Goal: Task Accomplishment & Management: Complete application form

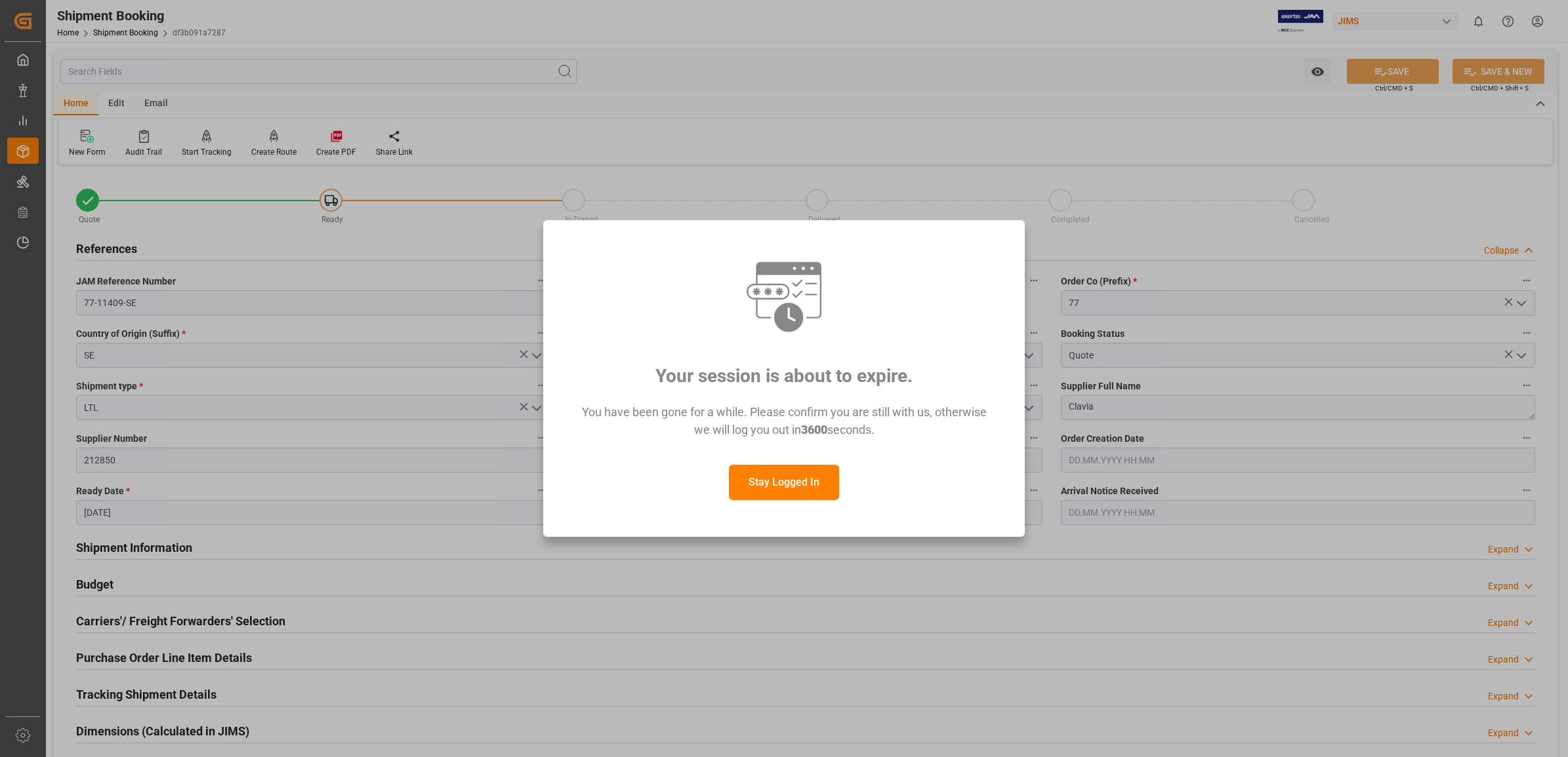
click at [772, 489] on button "Stay Logged In" at bounding box center [783, 482] width 110 height 35
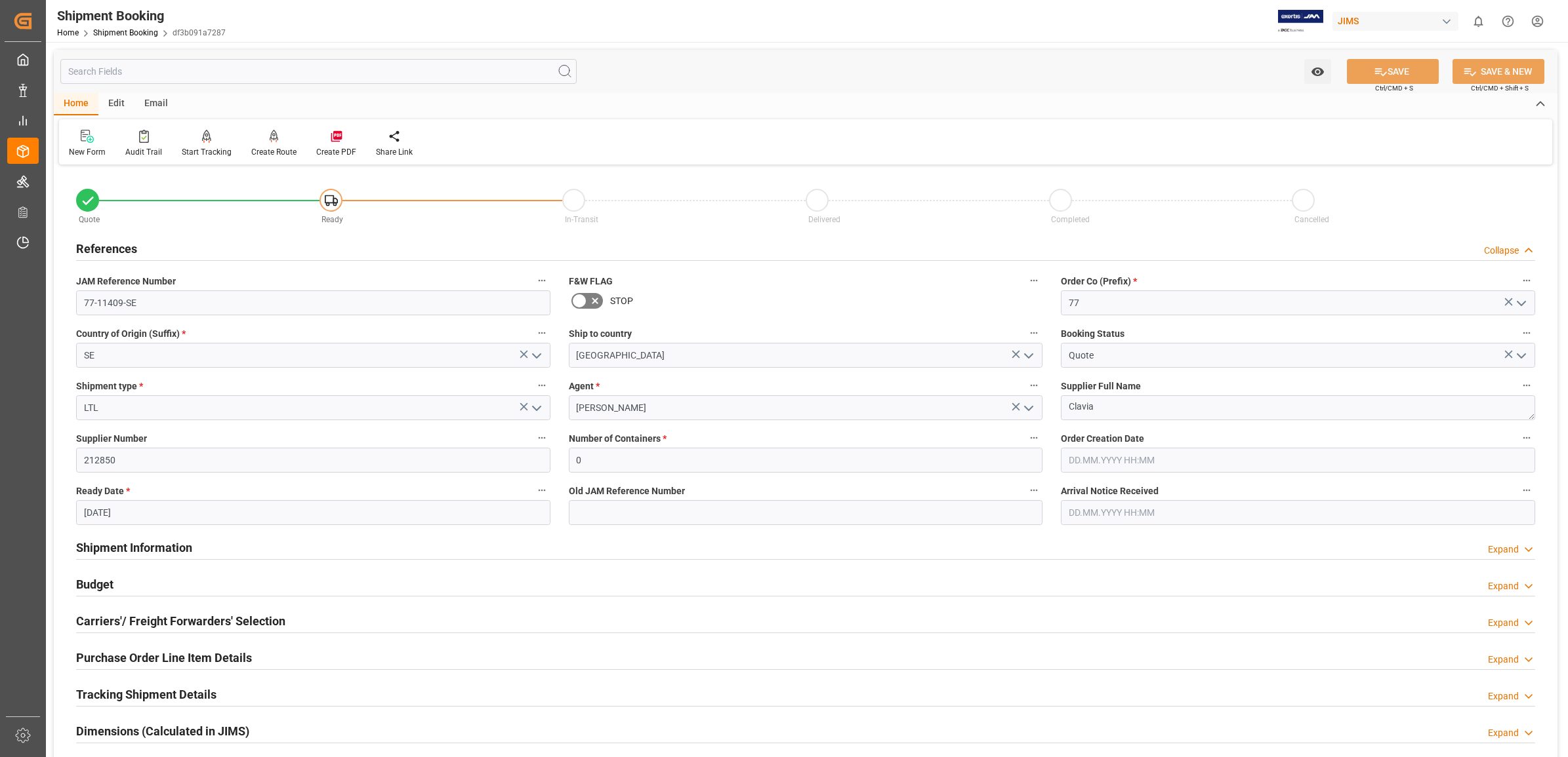
click at [720, 241] on div "References Collapse" at bounding box center [806, 247] width 1459 height 25
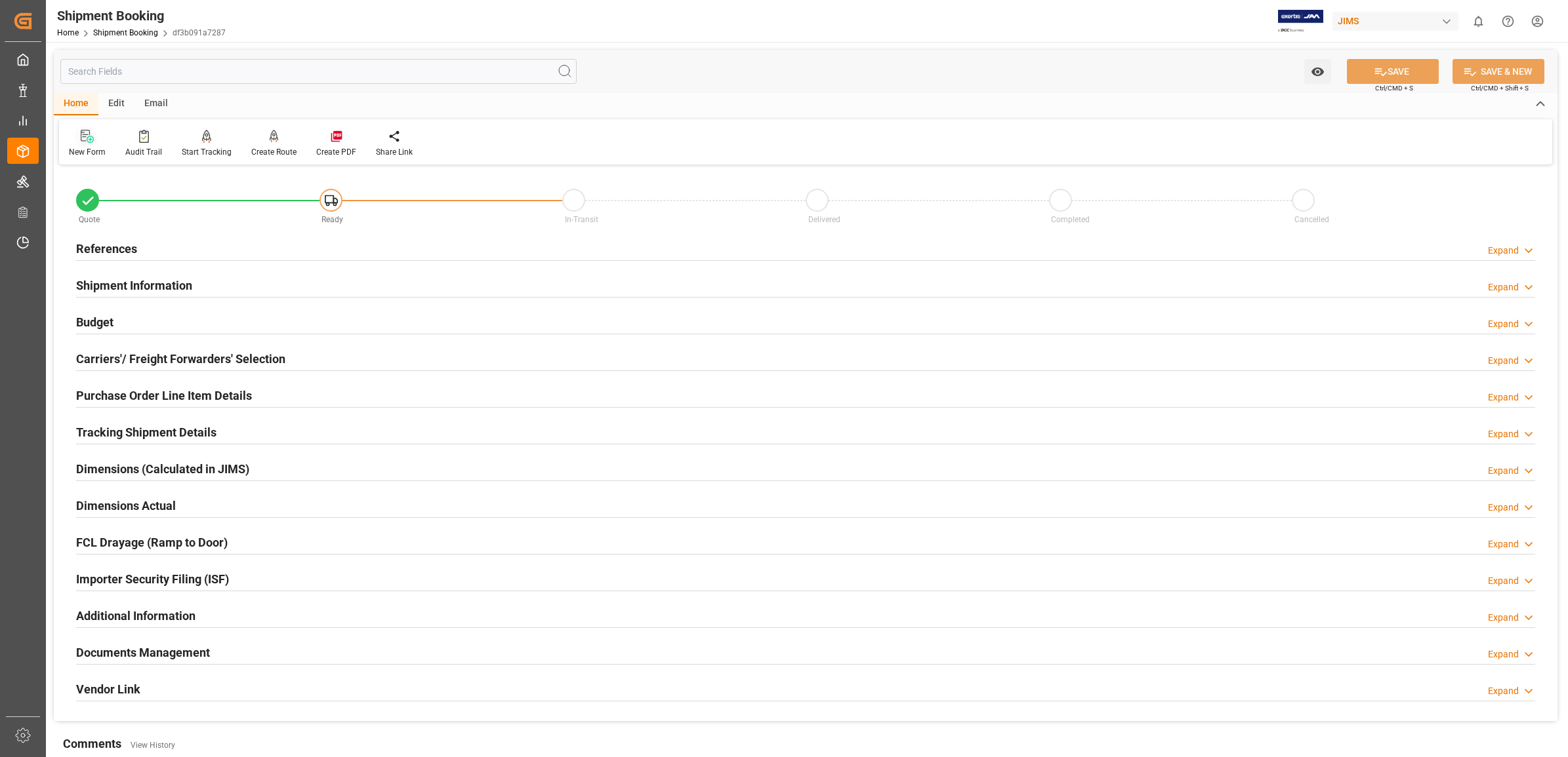
click at [87, 141] on icon at bounding box center [87, 136] width 13 height 13
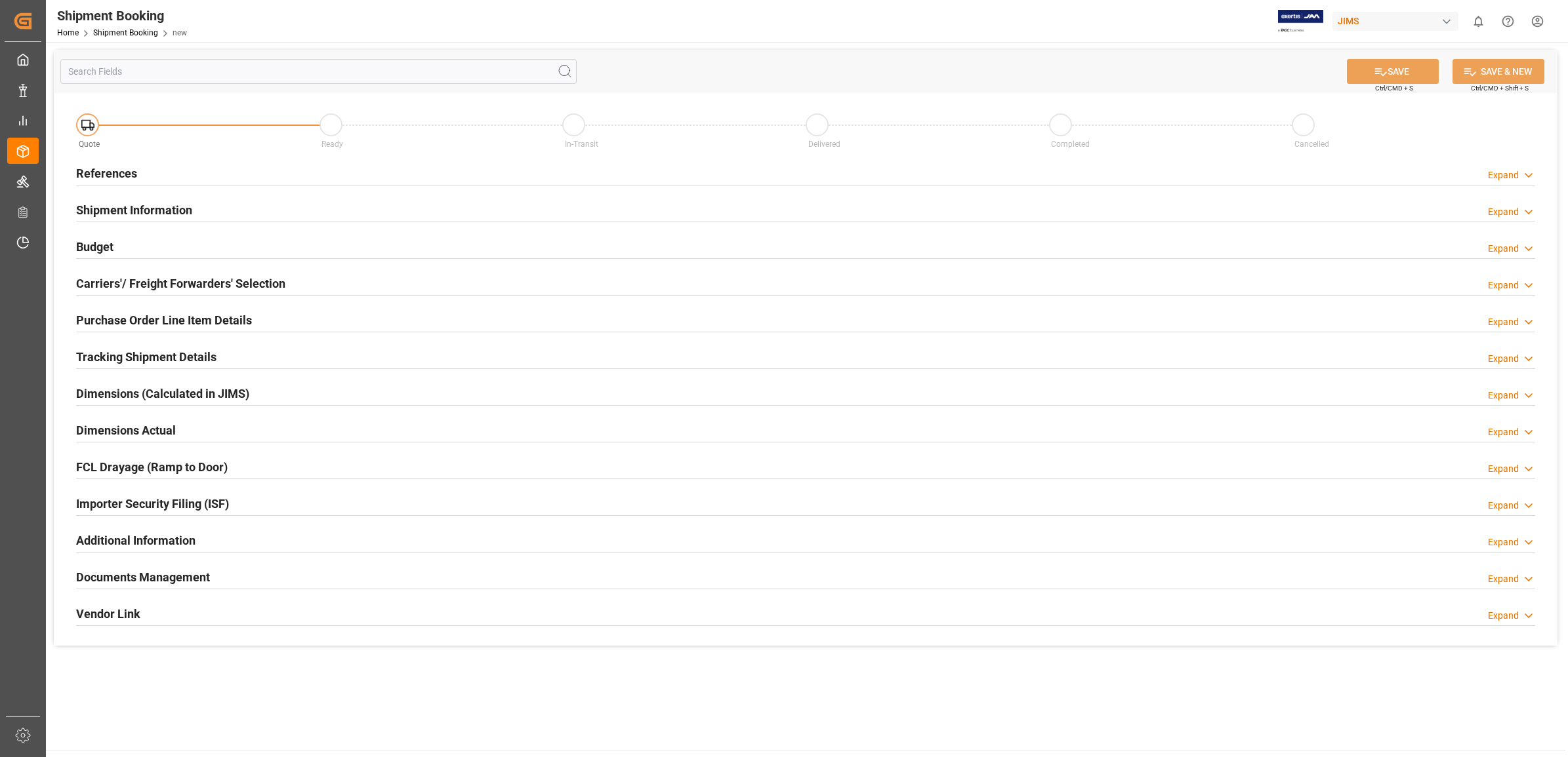
click at [95, 172] on h2 "References" at bounding box center [106, 173] width 61 height 17
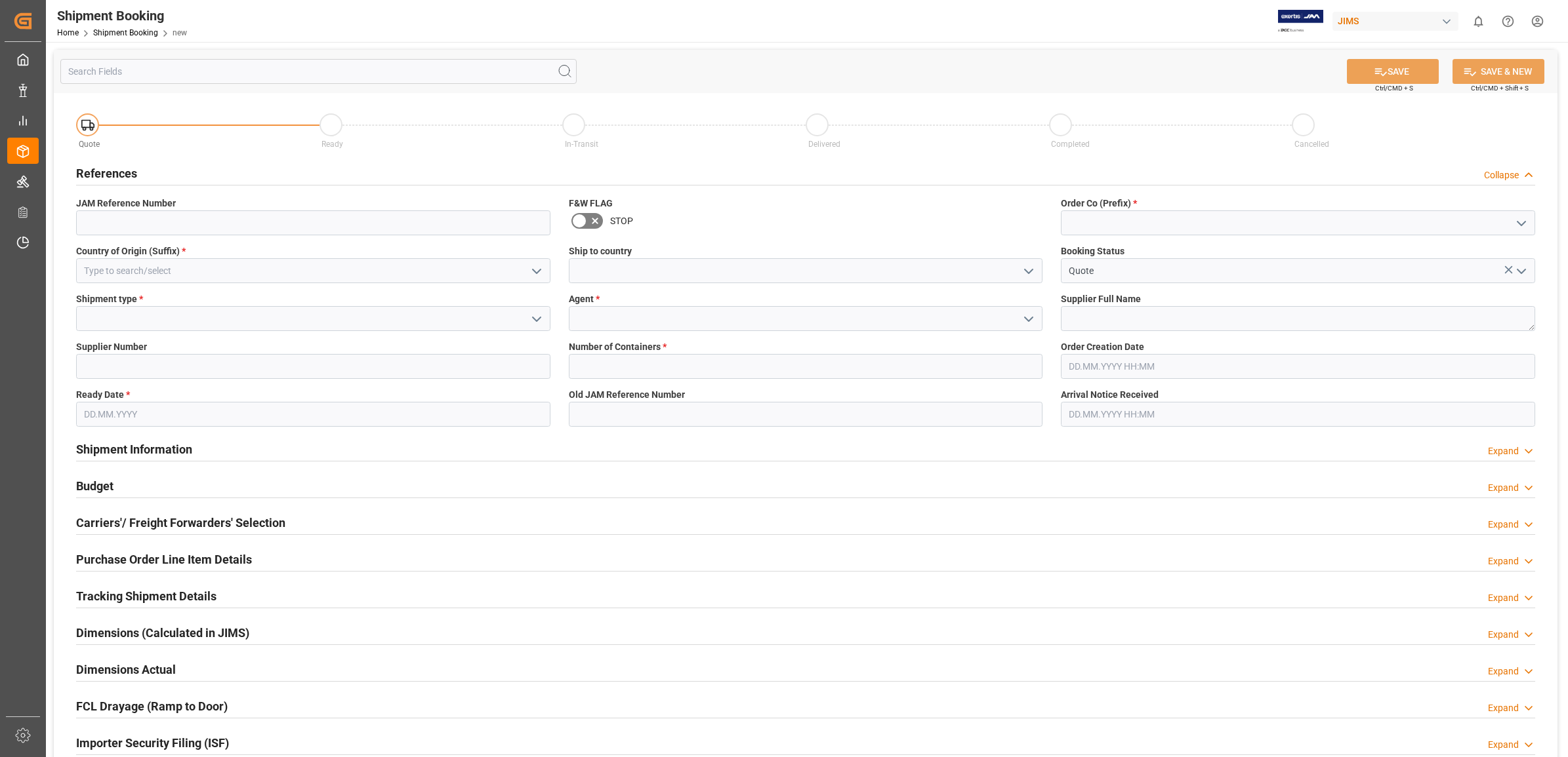
click at [1522, 221] on icon "open menu" at bounding box center [1521, 223] width 16 height 16
click at [1092, 279] on div "77" at bounding box center [1297, 282] width 473 height 29
type input "77"
click at [1024, 274] on icon "open menu" at bounding box center [1028, 272] width 16 height 16
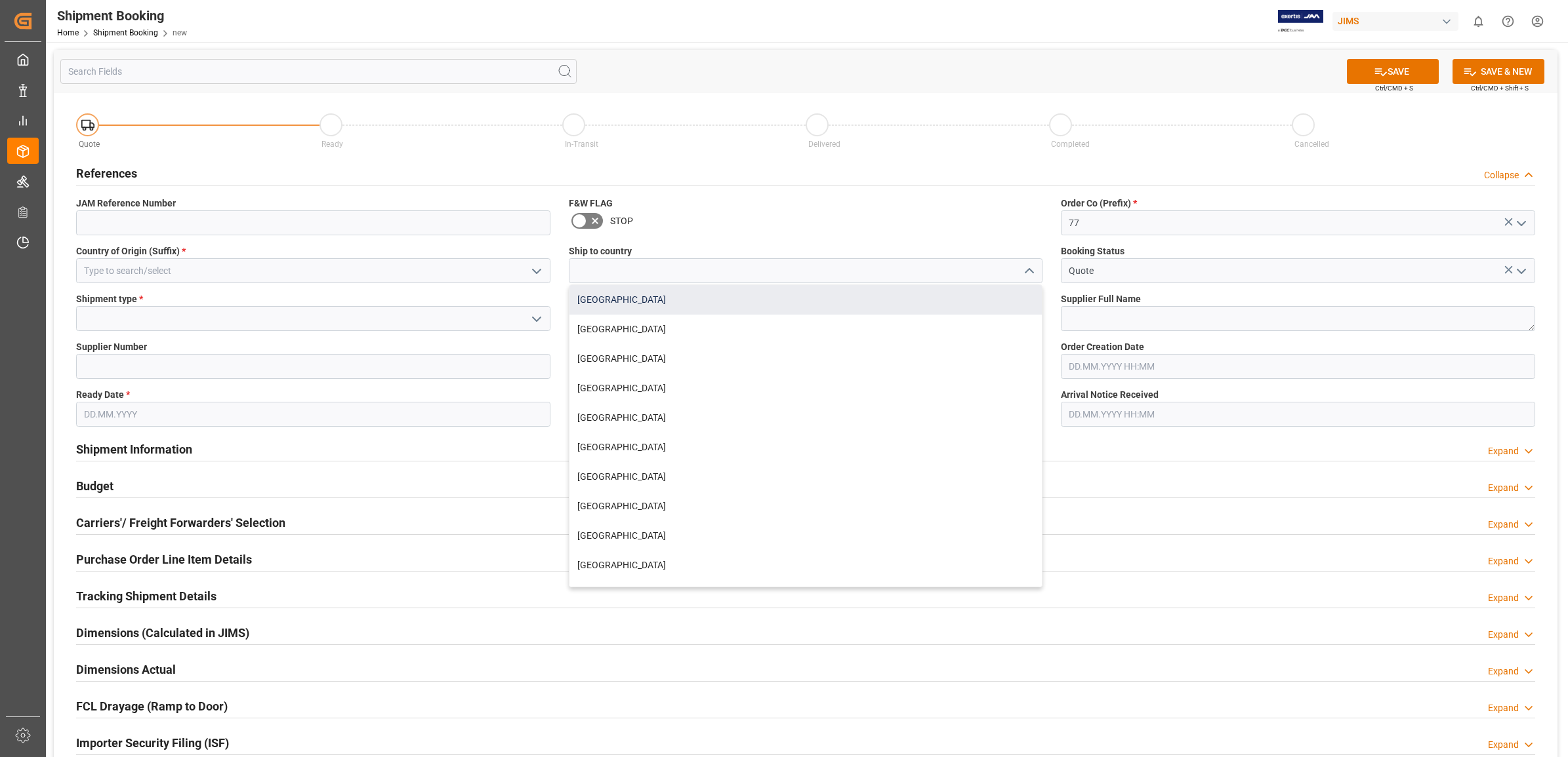
click at [723, 303] on div "[GEOGRAPHIC_DATA]" at bounding box center [806, 300] width 473 height 29
type input "[GEOGRAPHIC_DATA]"
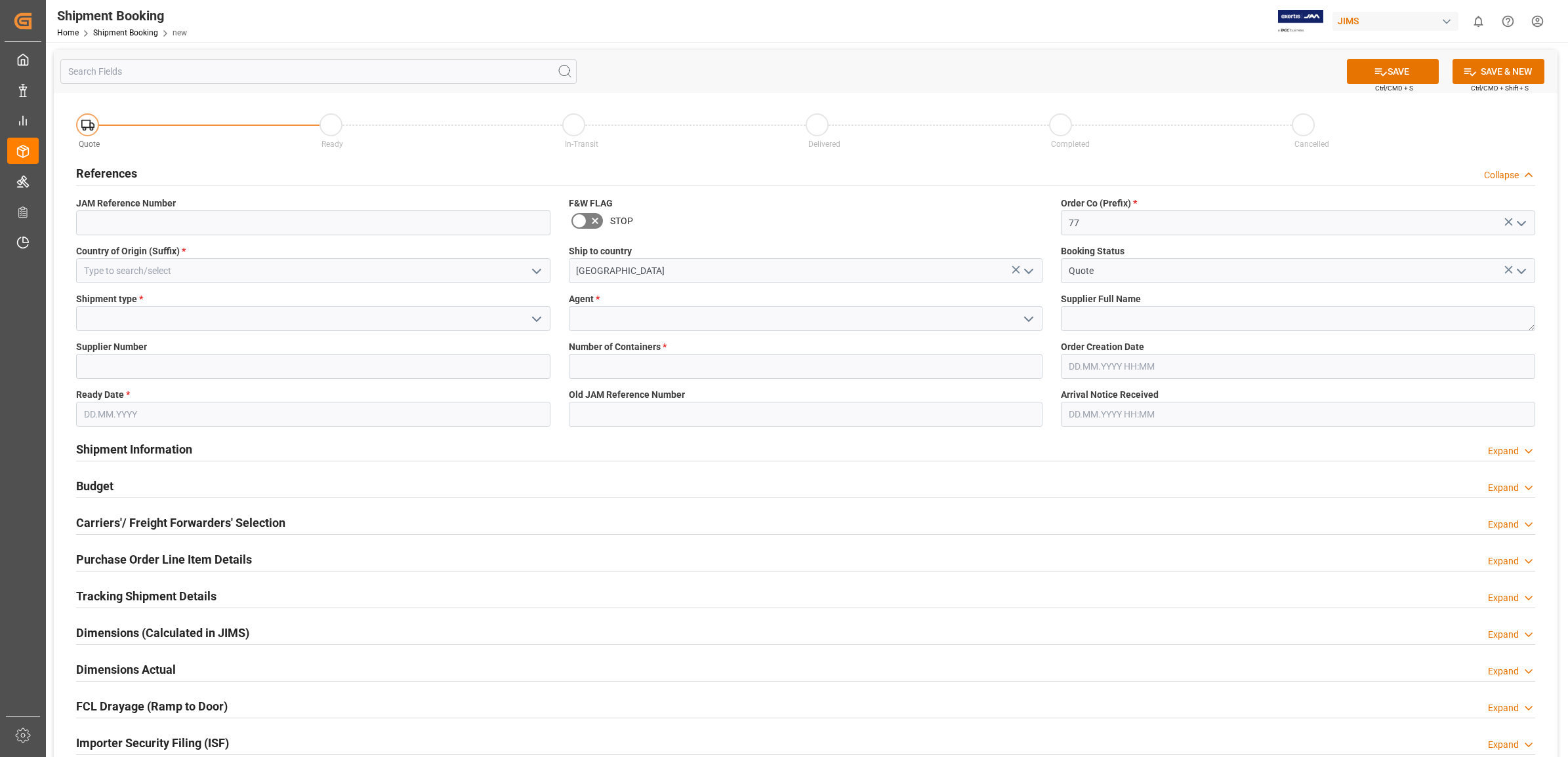
click at [1020, 322] on icon "open menu" at bounding box center [1028, 319] width 16 height 16
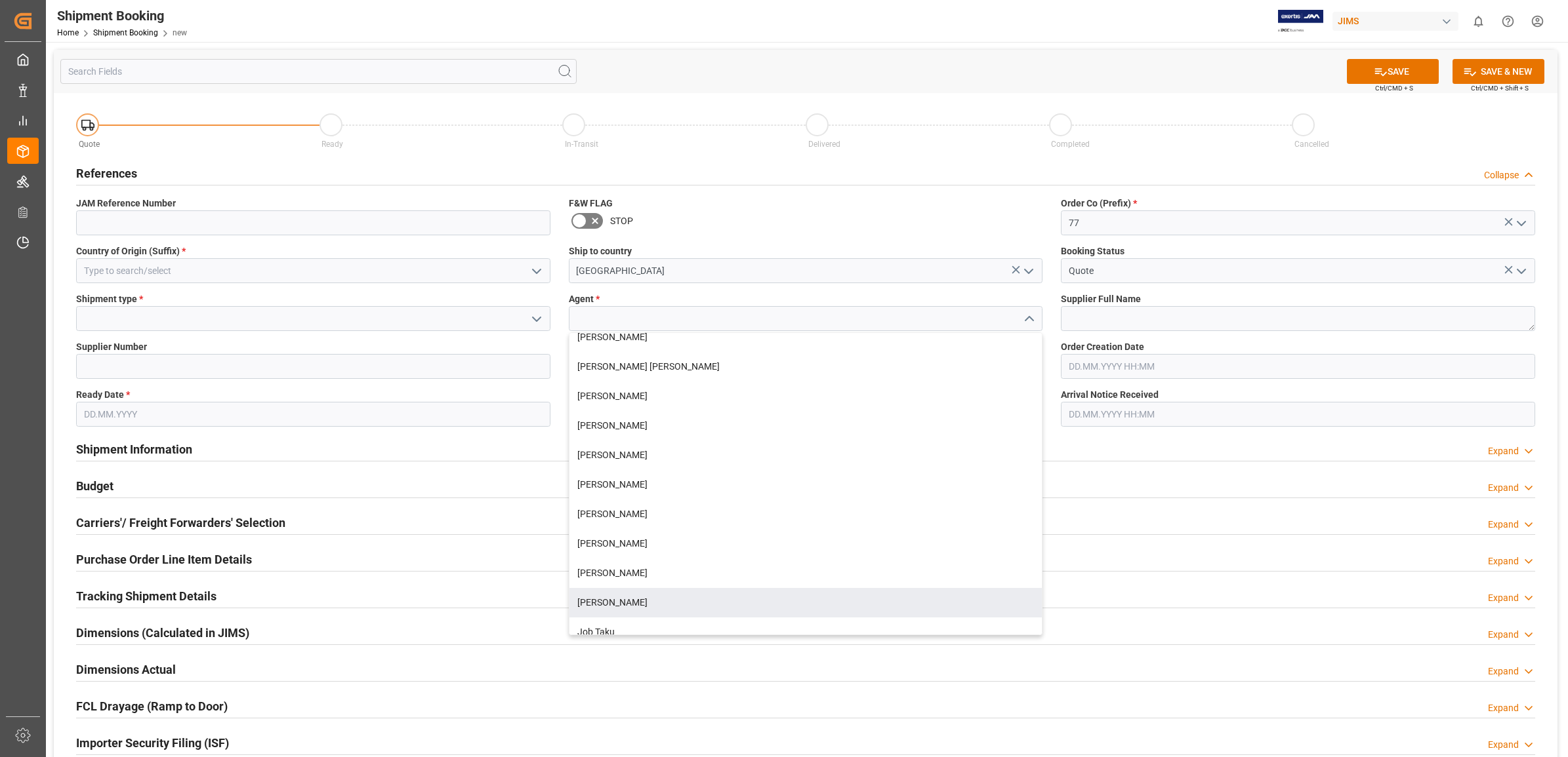
scroll to position [491, 0]
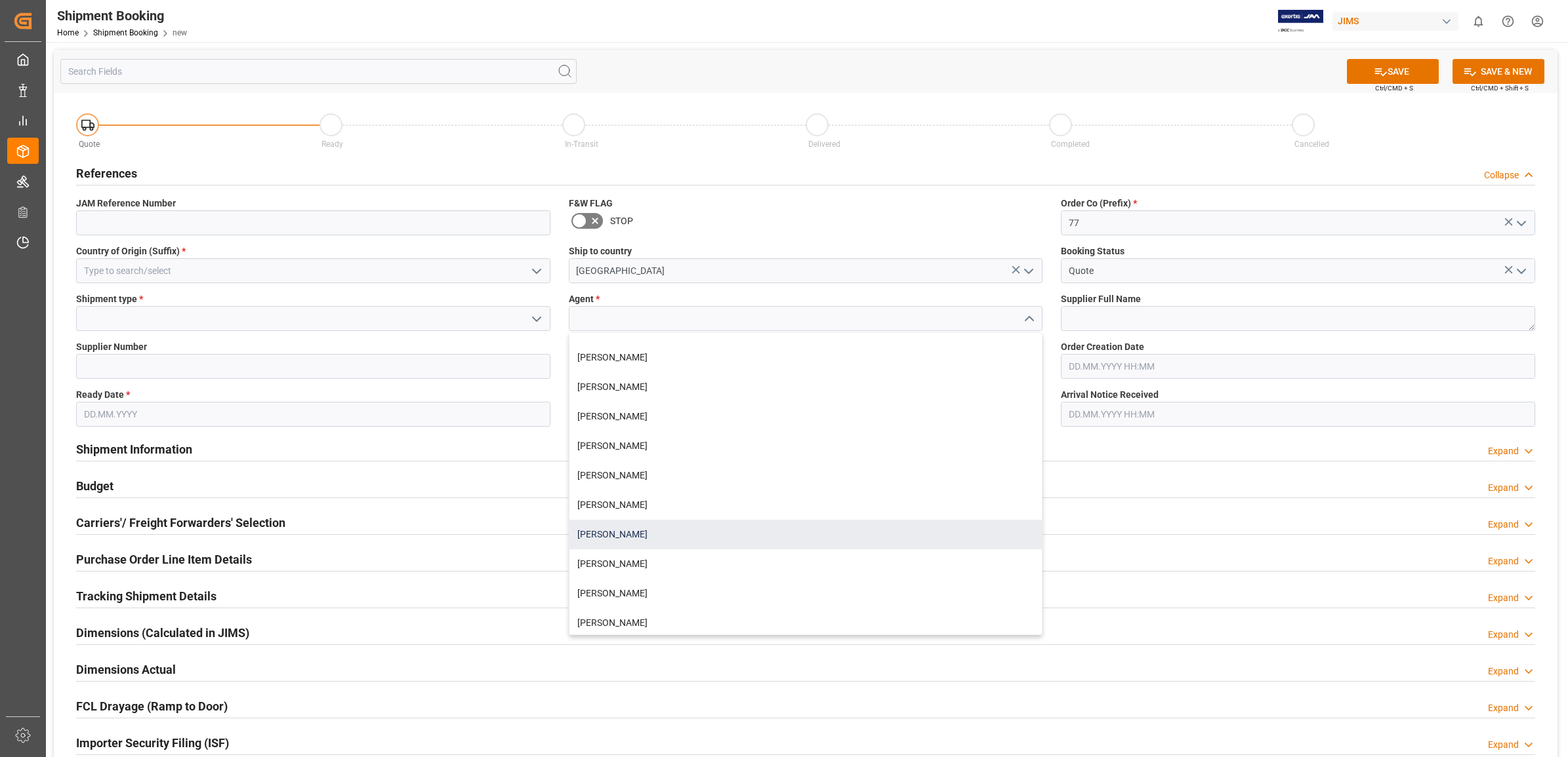
click at [641, 529] on div "[PERSON_NAME]" at bounding box center [806, 535] width 473 height 29
type input "[PERSON_NAME]"
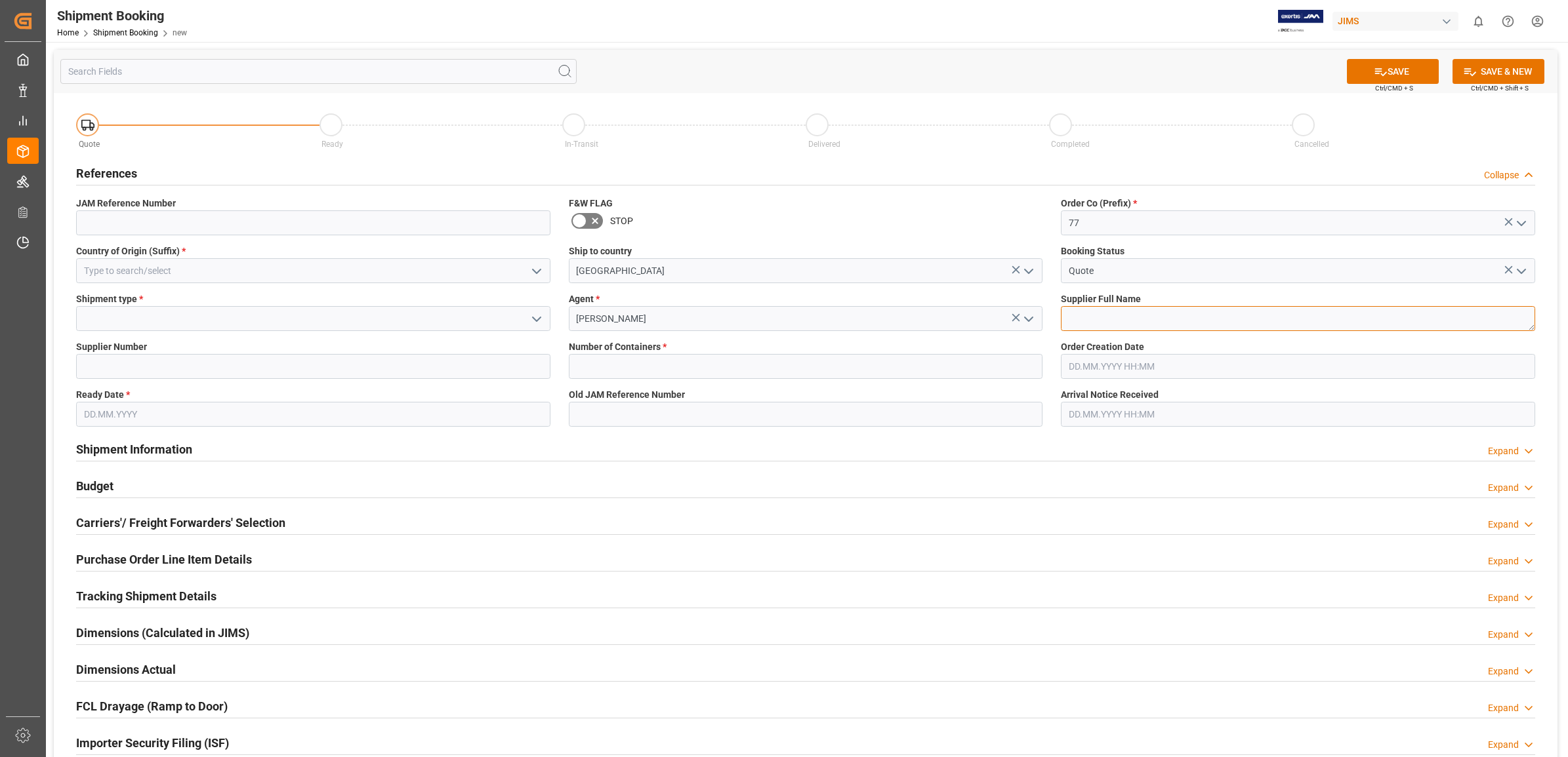
click at [1132, 322] on textarea at bounding box center [1298, 318] width 474 height 25
type textarea "HPAV"
click at [246, 371] on input at bounding box center [313, 366] width 474 height 25
type input "225643"
click at [180, 317] on input at bounding box center [313, 318] width 474 height 25
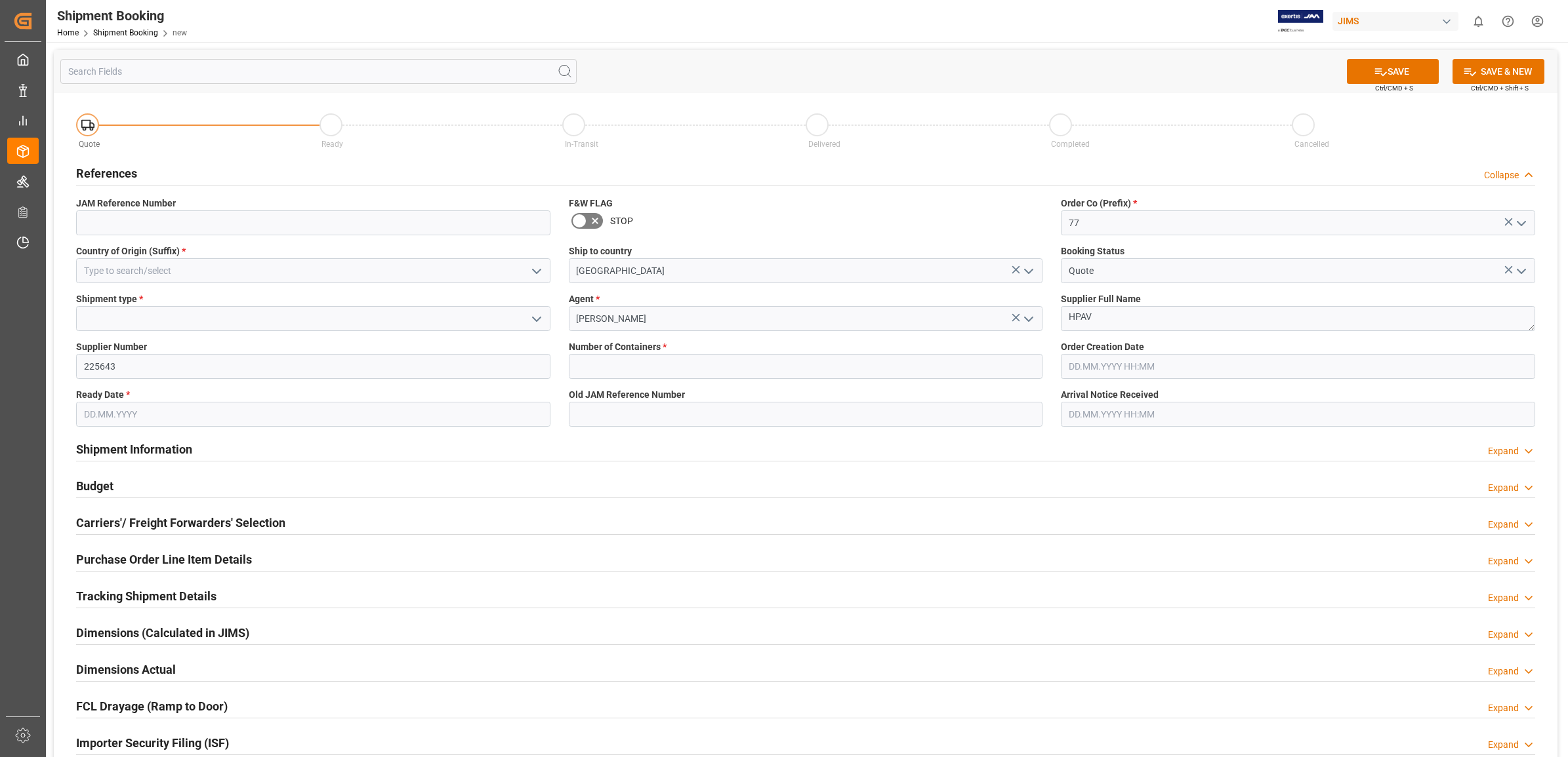
click at [530, 318] on icon "open menu" at bounding box center [537, 319] width 16 height 16
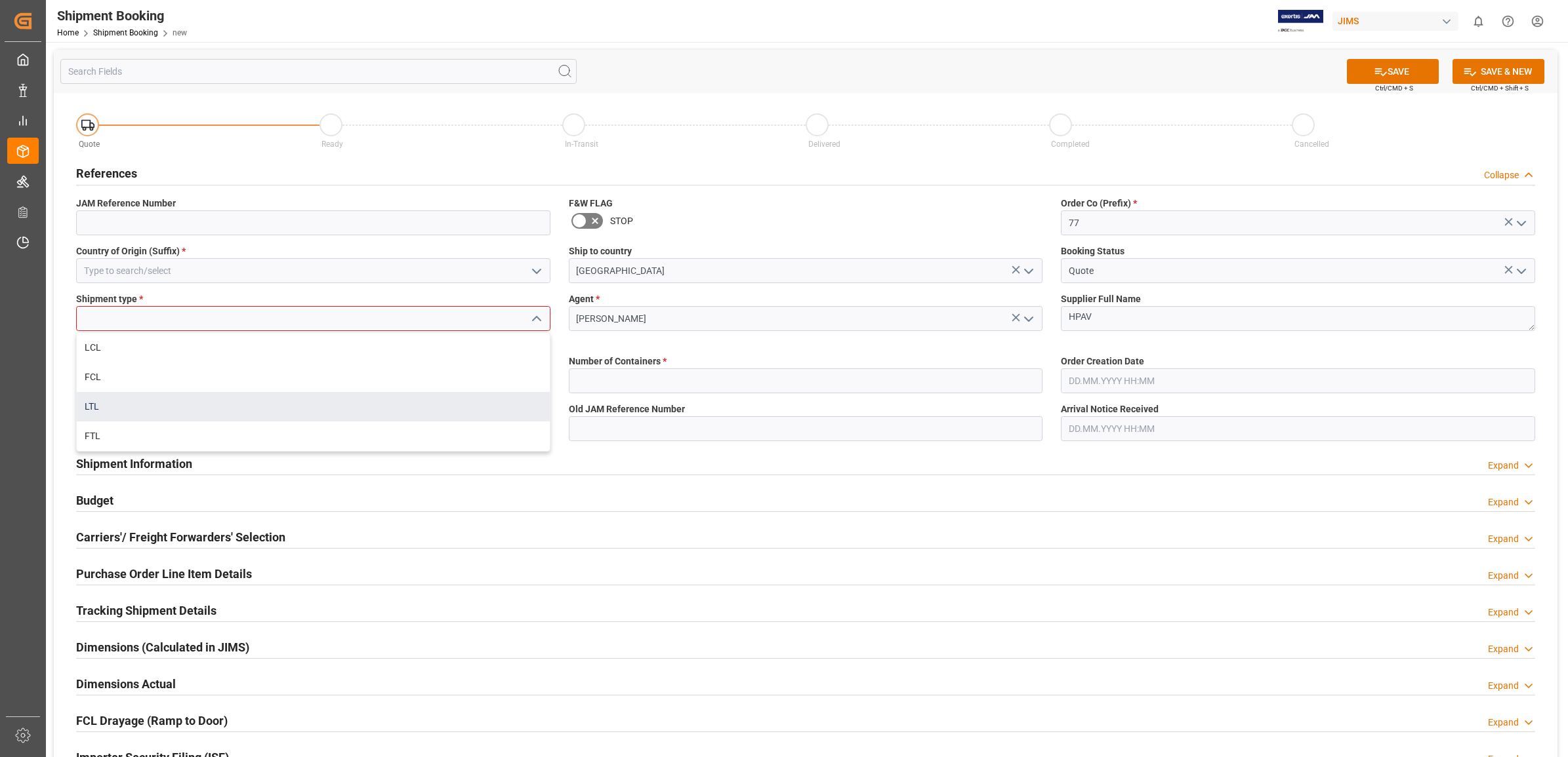
click at [167, 407] on div "LTL" at bounding box center [313, 407] width 473 height 29
type input "LTL"
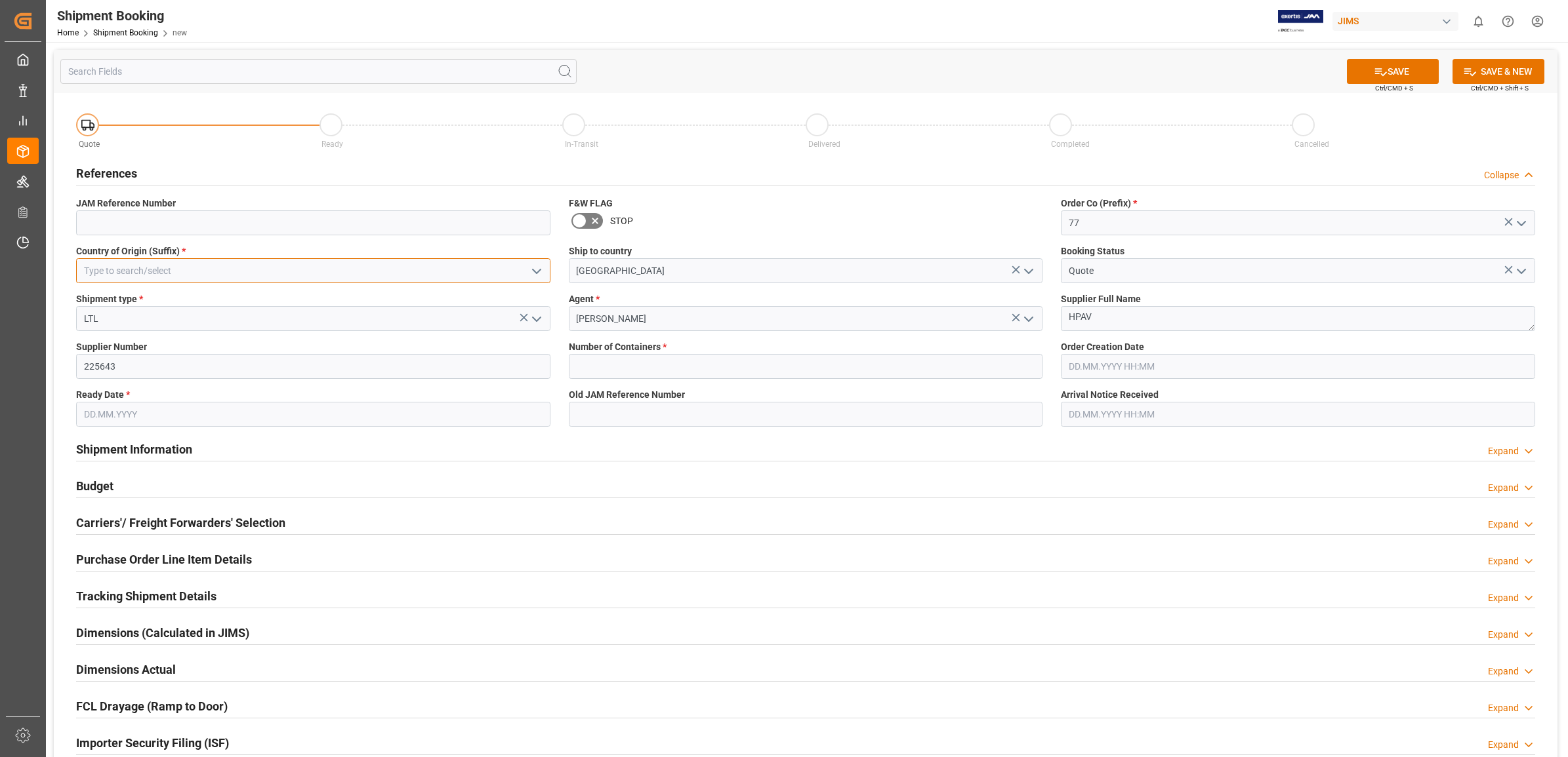
drag, startPoint x: 264, startPoint y: 260, endPoint x: 304, endPoint y: 263, distance: 40.1
click at [264, 260] on input at bounding box center [313, 271] width 474 height 25
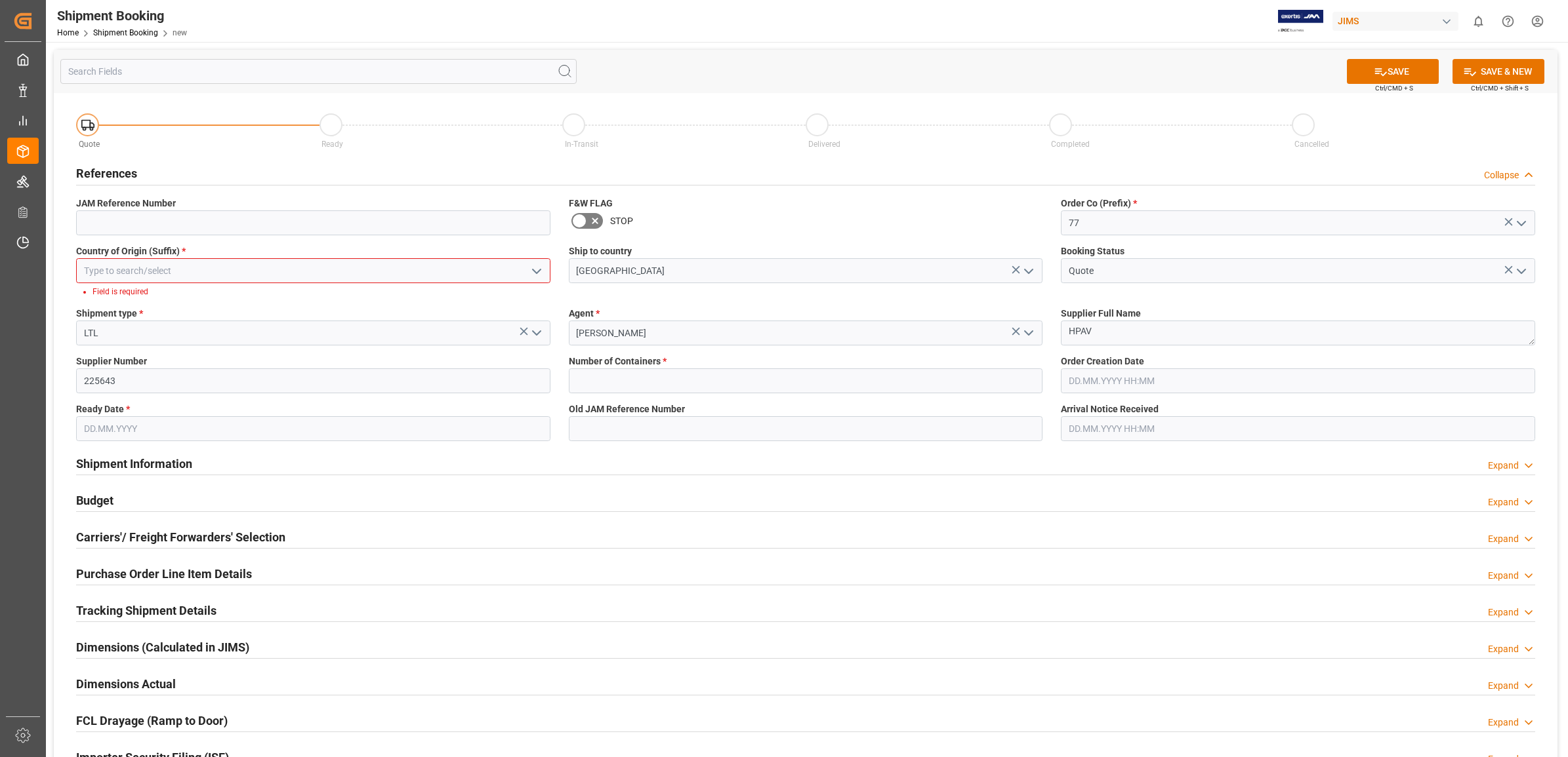
click at [528, 270] on button "open menu" at bounding box center [535, 271] width 20 height 20
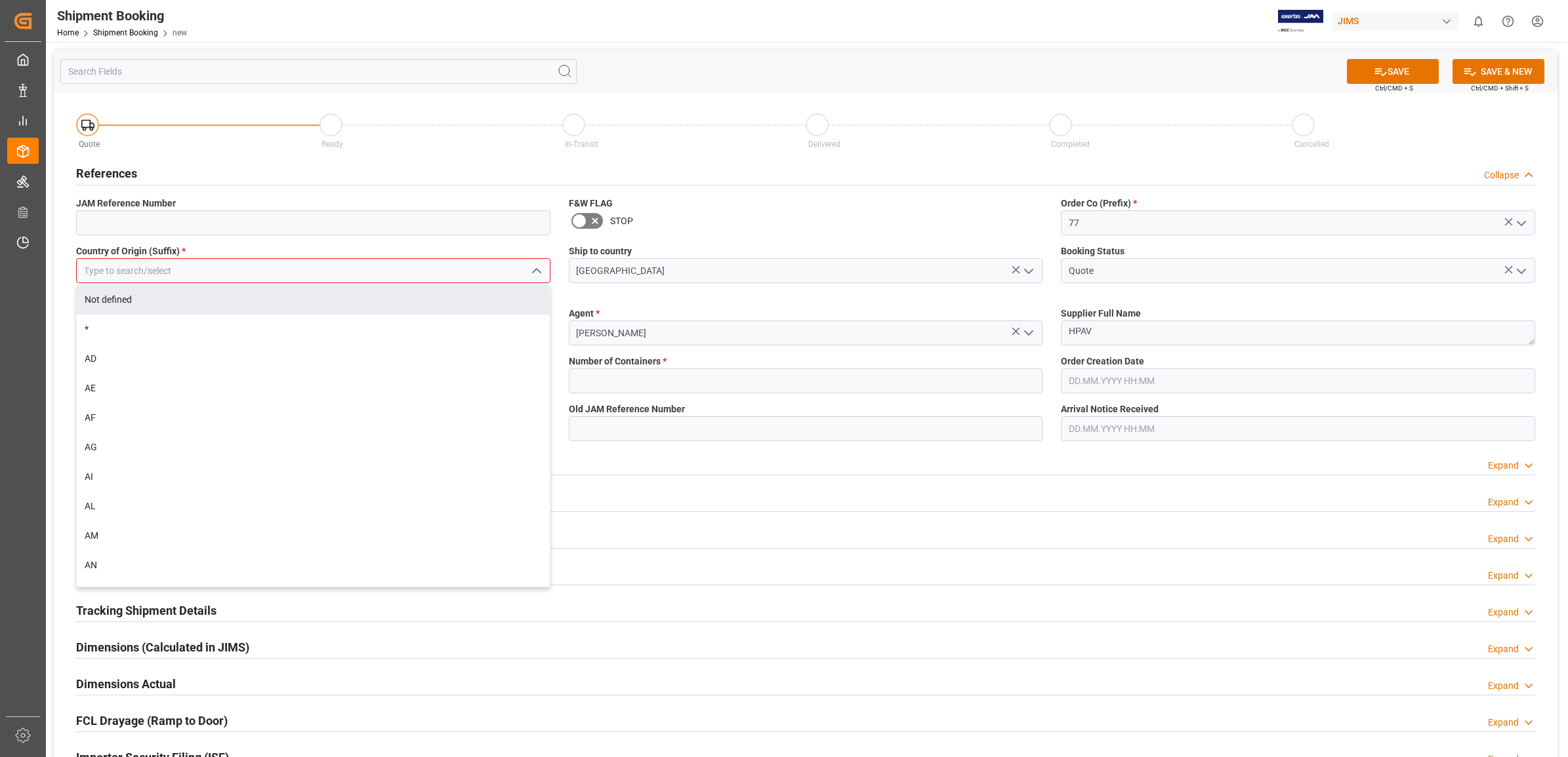
drag, startPoint x: 152, startPoint y: 271, endPoint x: 142, endPoint y: 262, distance: 13.5
click at [151, 271] on input at bounding box center [313, 271] width 474 height 25
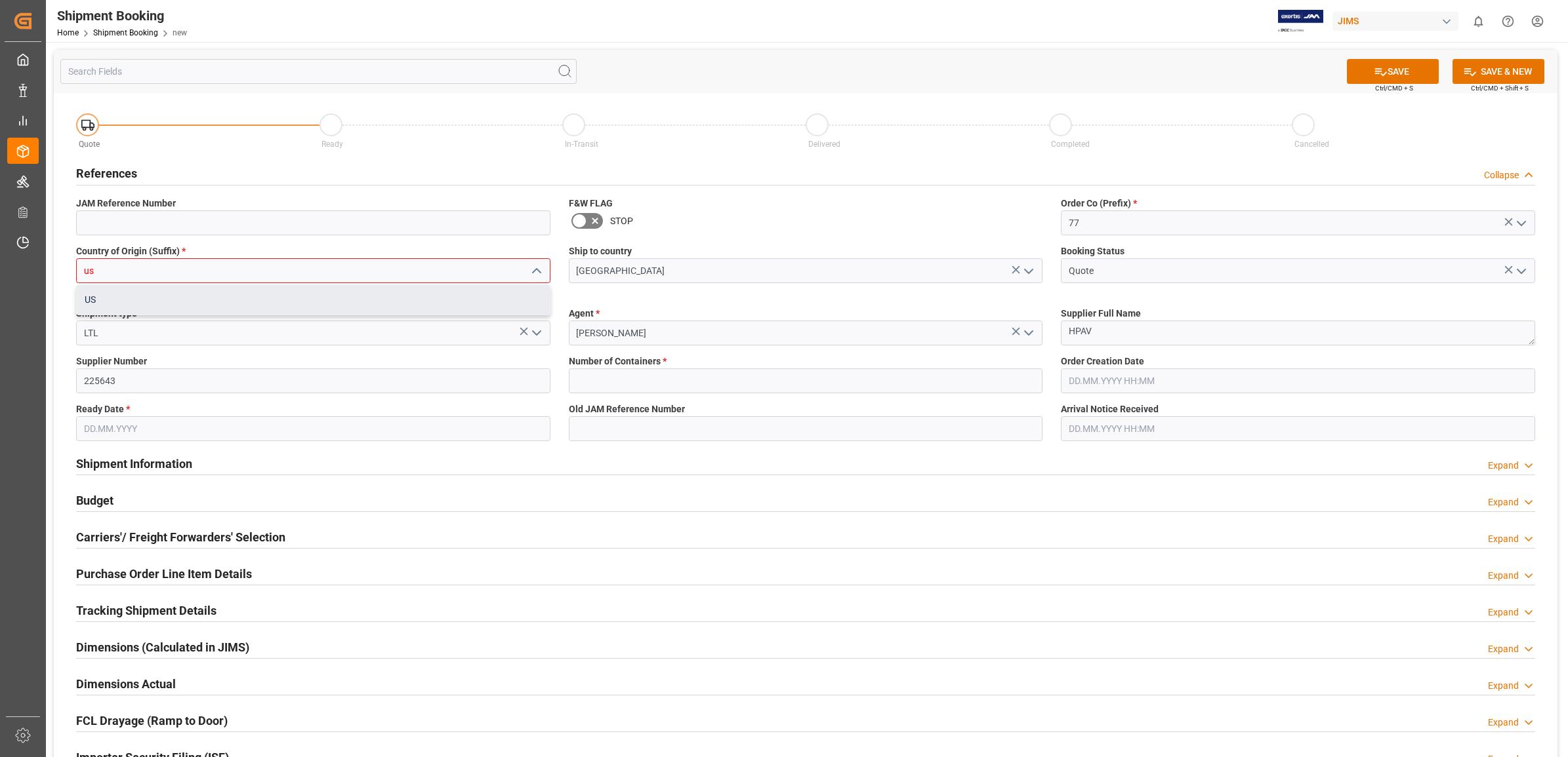
click at [126, 298] on div "US" at bounding box center [313, 300] width 473 height 29
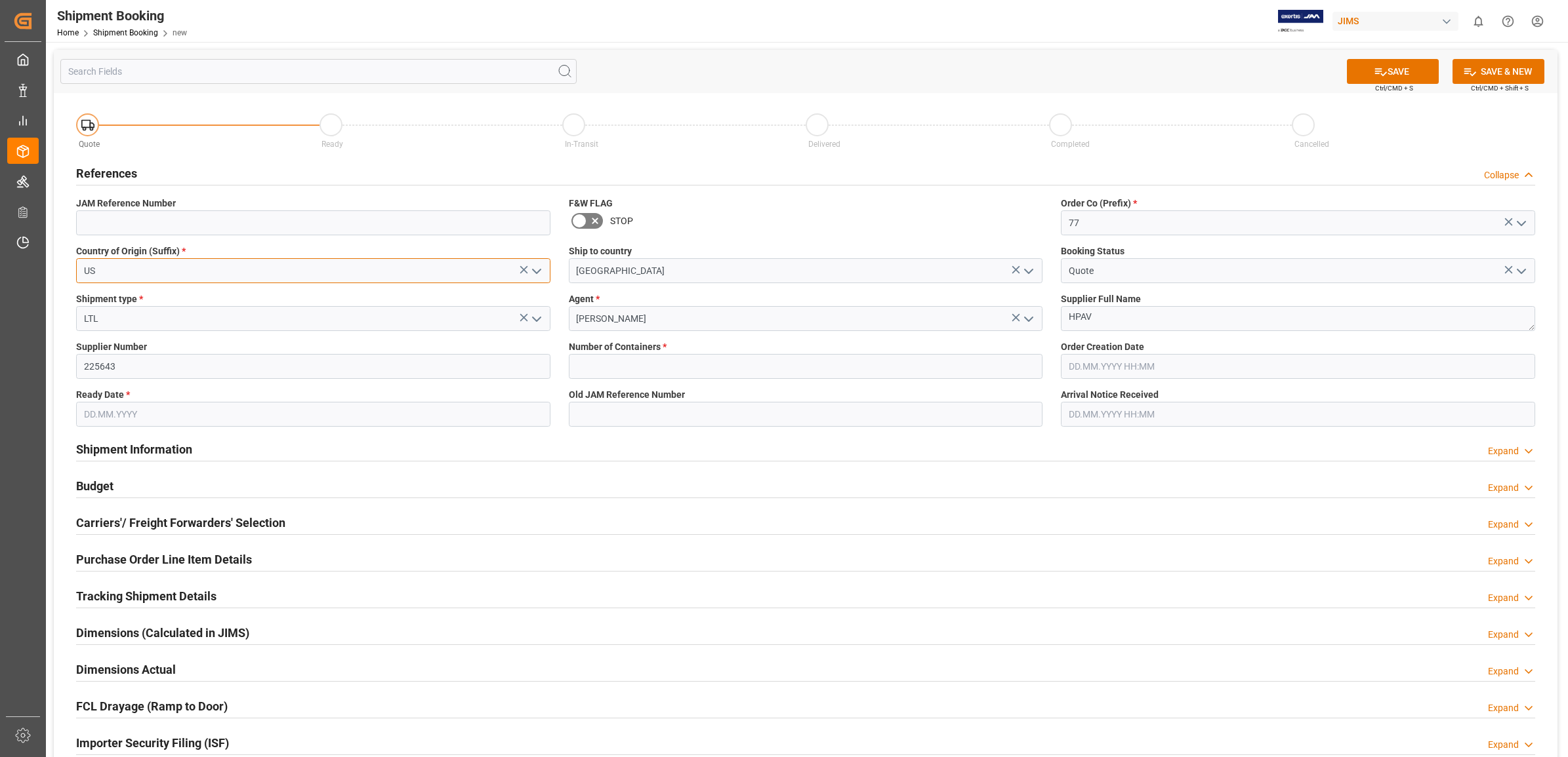
type input "US"
click at [645, 362] on input "text" at bounding box center [806, 366] width 474 height 25
type input "0"
type input "[DATE]"
click at [459, 418] on input "[DATE]" at bounding box center [313, 414] width 474 height 25
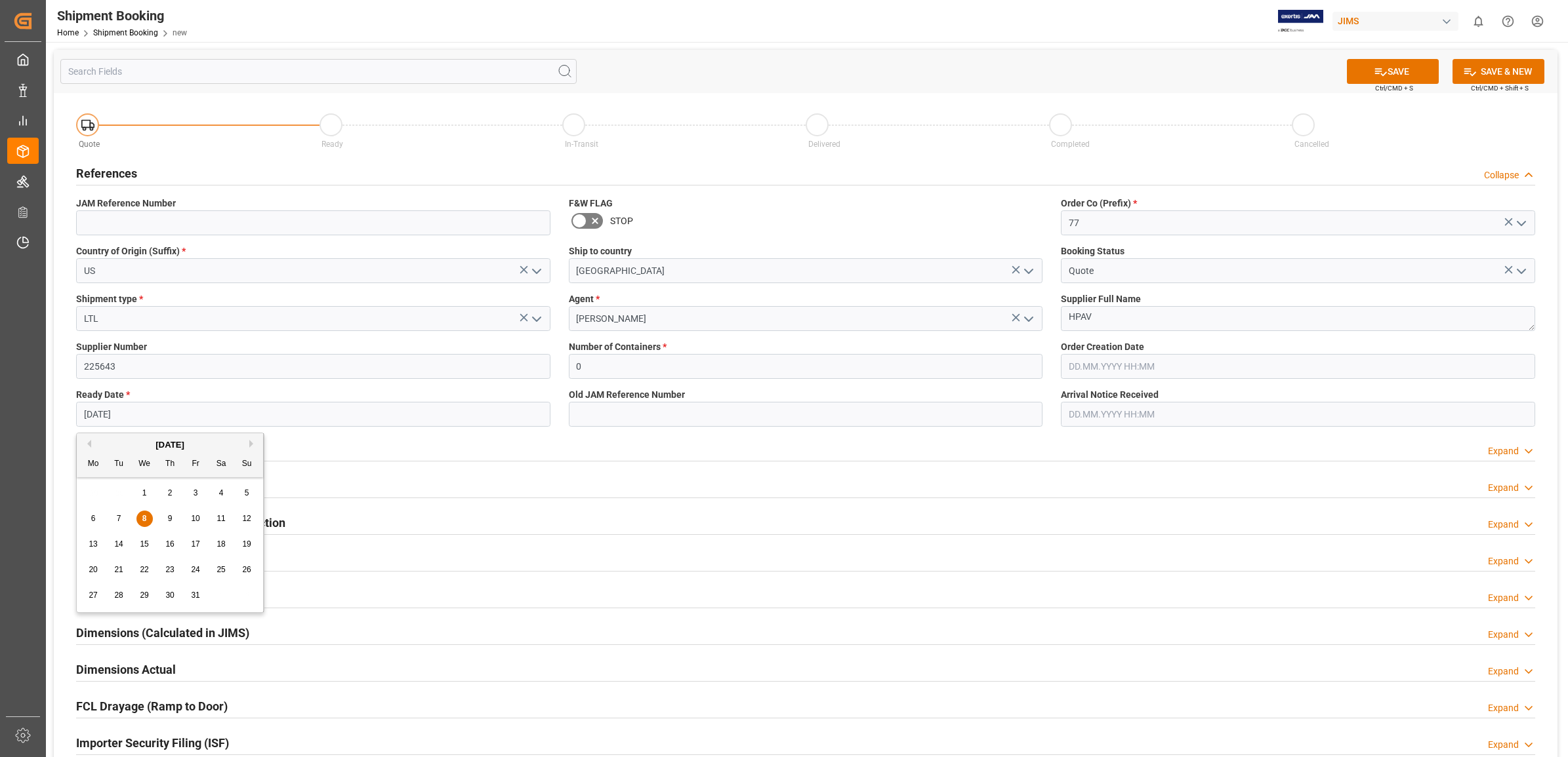
click at [139, 518] on div "8" at bounding box center [145, 519] width 16 height 16
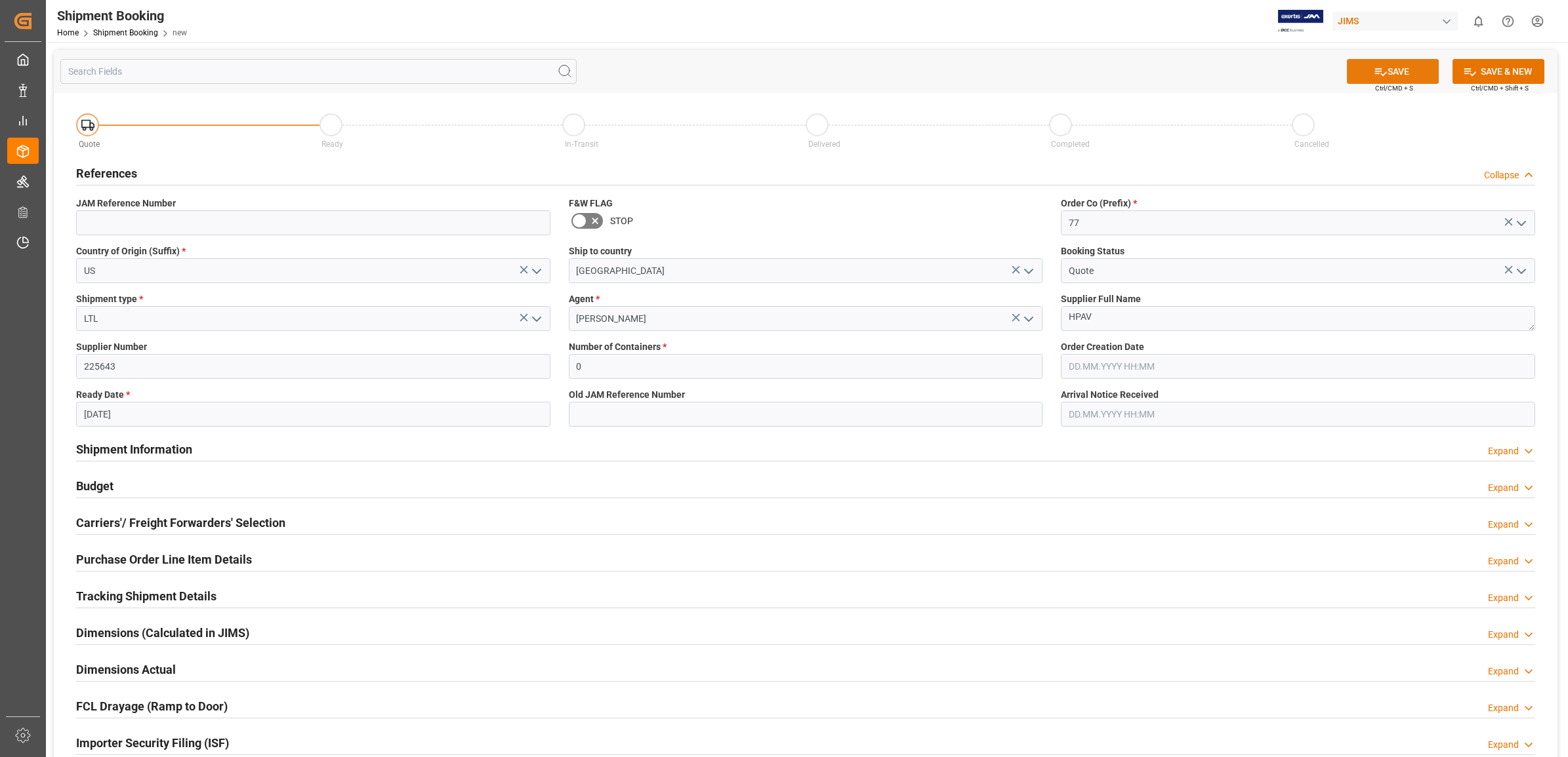
click at [1381, 67] on icon at bounding box center [1380, 72] width 14 height 14
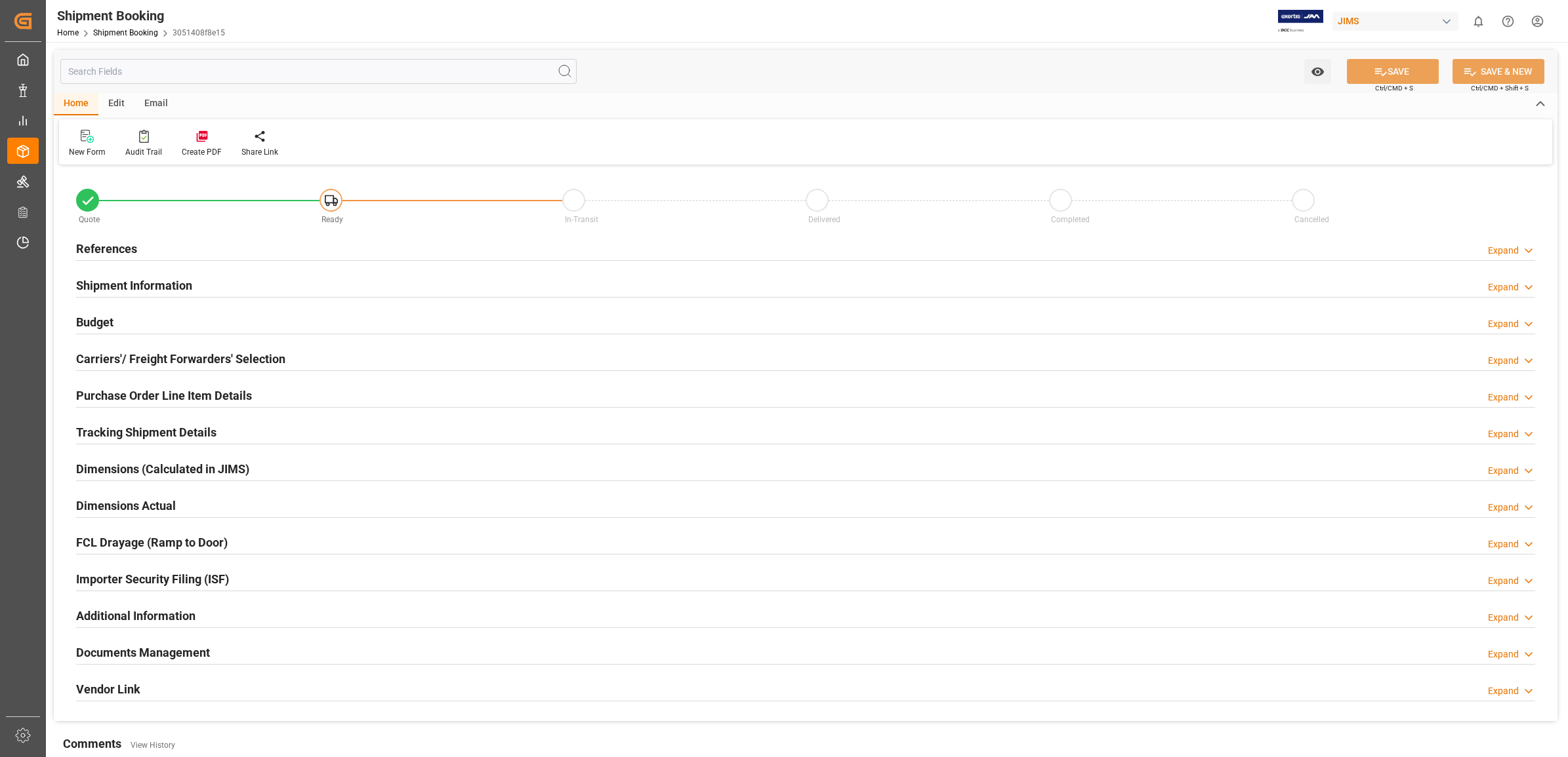
type input "0"
type input "[DATE]"
click at [108, 244] on h2 "References" at bounding box center [106, 248] width 61 height 17
